Goal: Obtain resource: Obtain resource

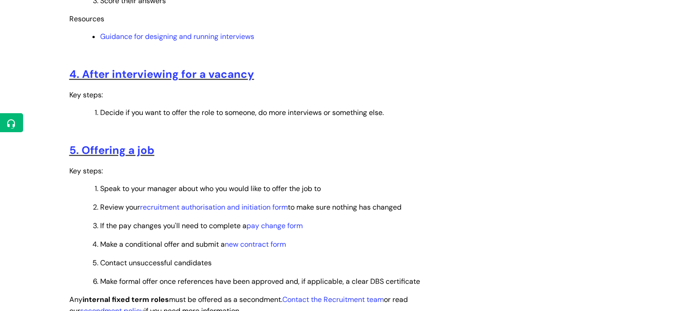
scroll to position [952, 0]
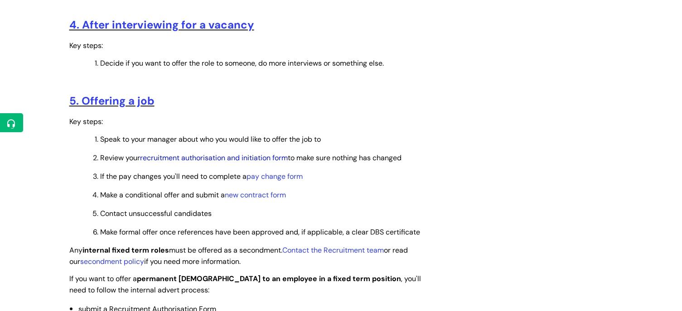
click at [246, 163] on link "recruitment authorisation and initiation form" at bounding box center [214, 158] width 148 height 10
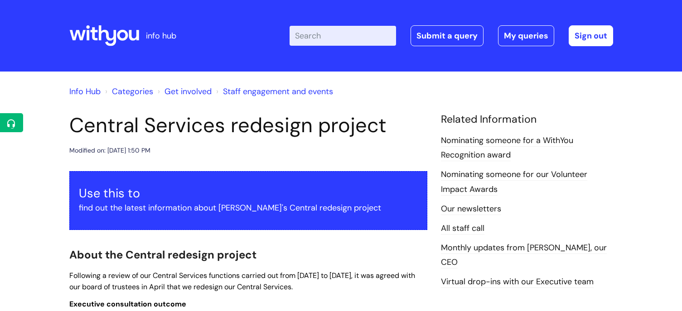
scroll to position [680, 0]
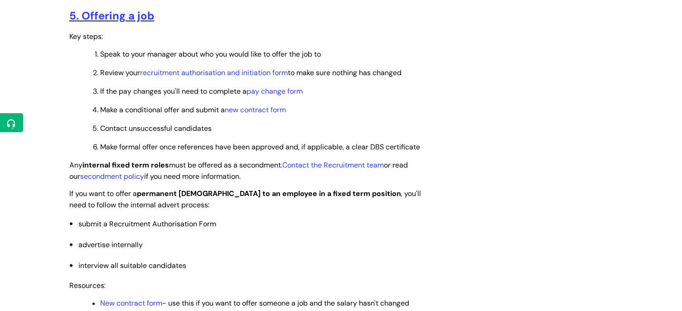
scroll to position [1043, 0]
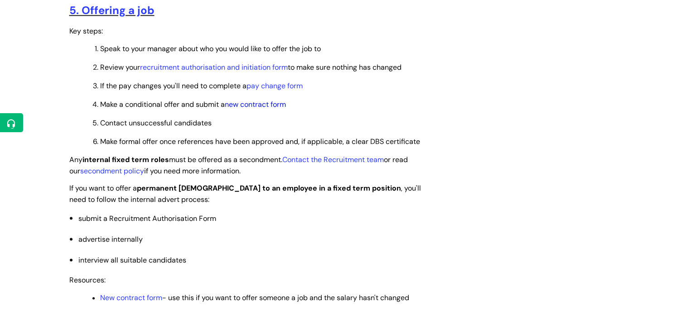
click at [247, 109] on link "new contract form" at bounding box center [255, 105] width 61 height 10
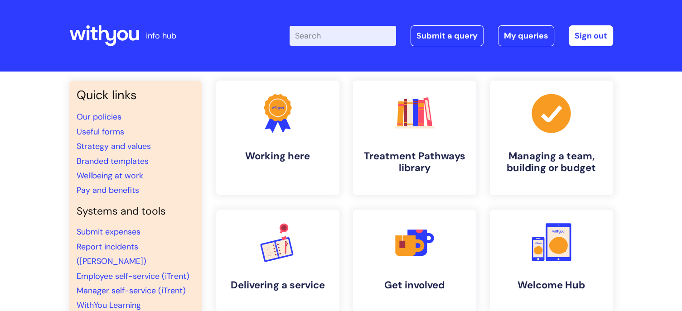
click at [323, 40] on input "Enter your search term here..." at bounding box center [343, 36] width 107 height 20
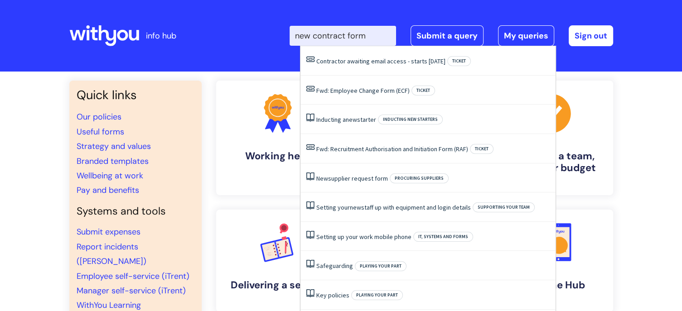
type input "new contract form"
click button "Search" at bounding box center [0, 0] width 0 height 0
